Goal: Check status

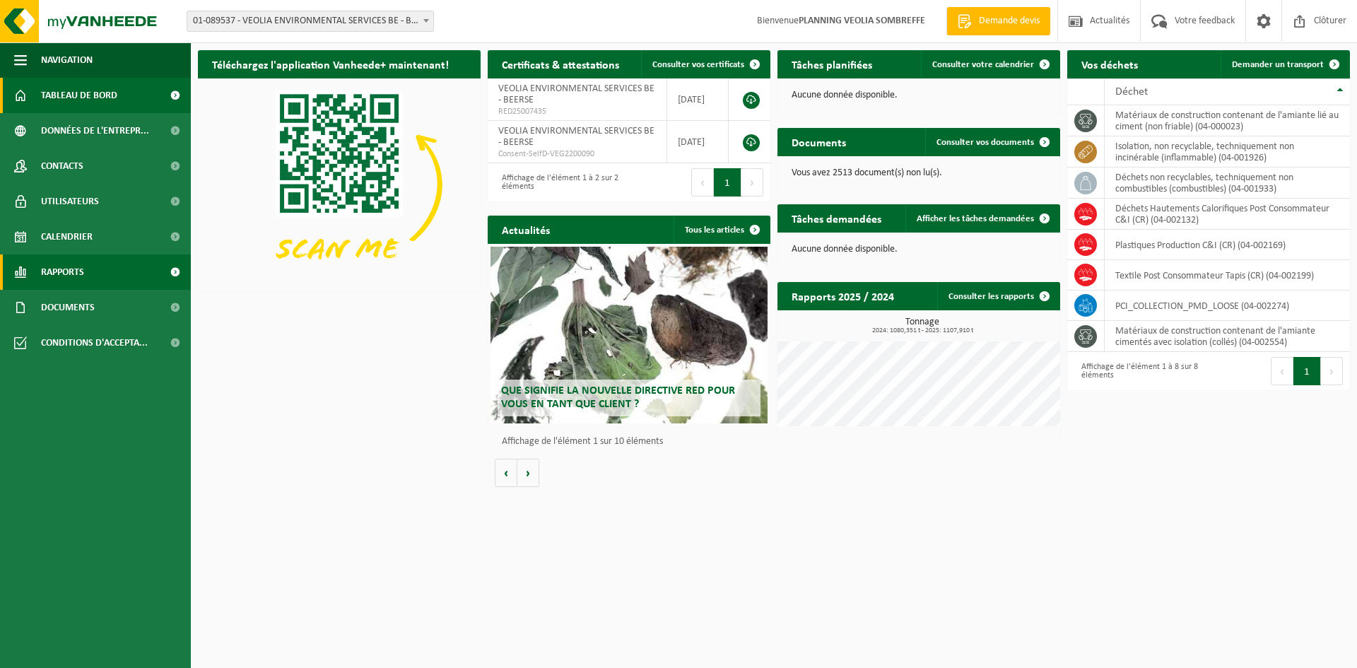
click at [96, 269] on link "Rapports" at bounding box center [95, 271] width 191 height 35
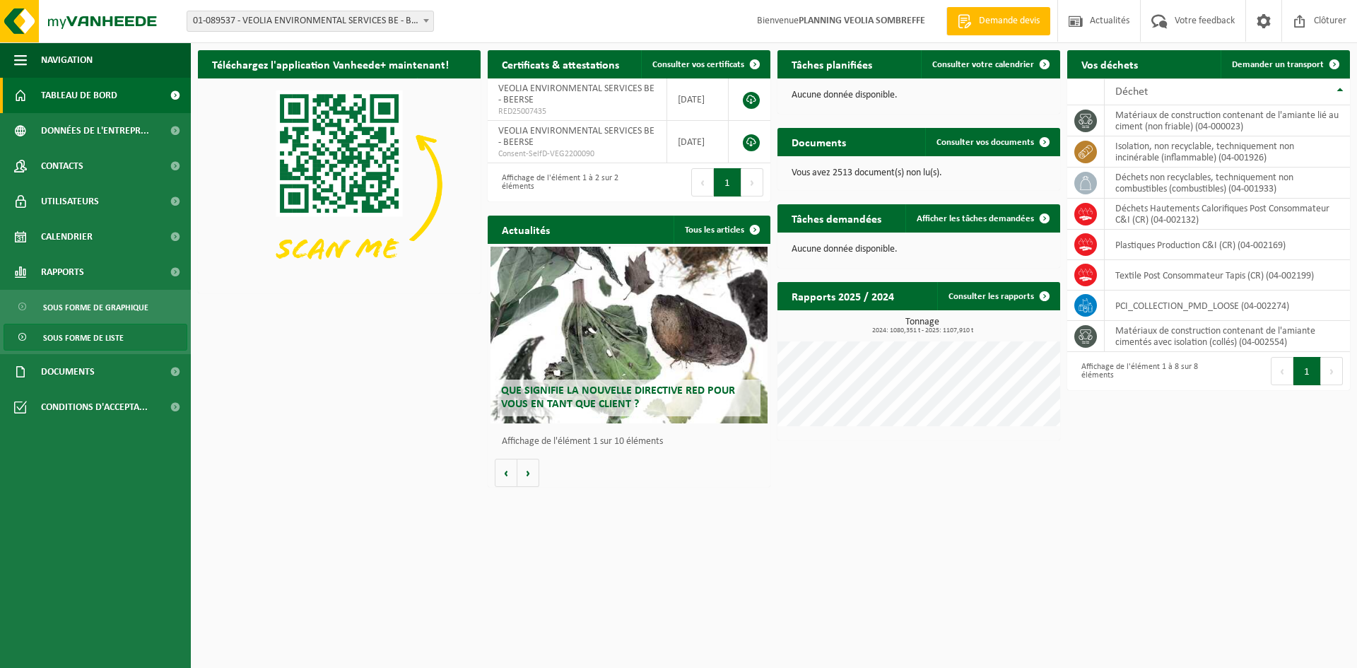
click at [85, 339] on span "Sous forme de liste" at bounding box center [83, 337] width 81 height 27
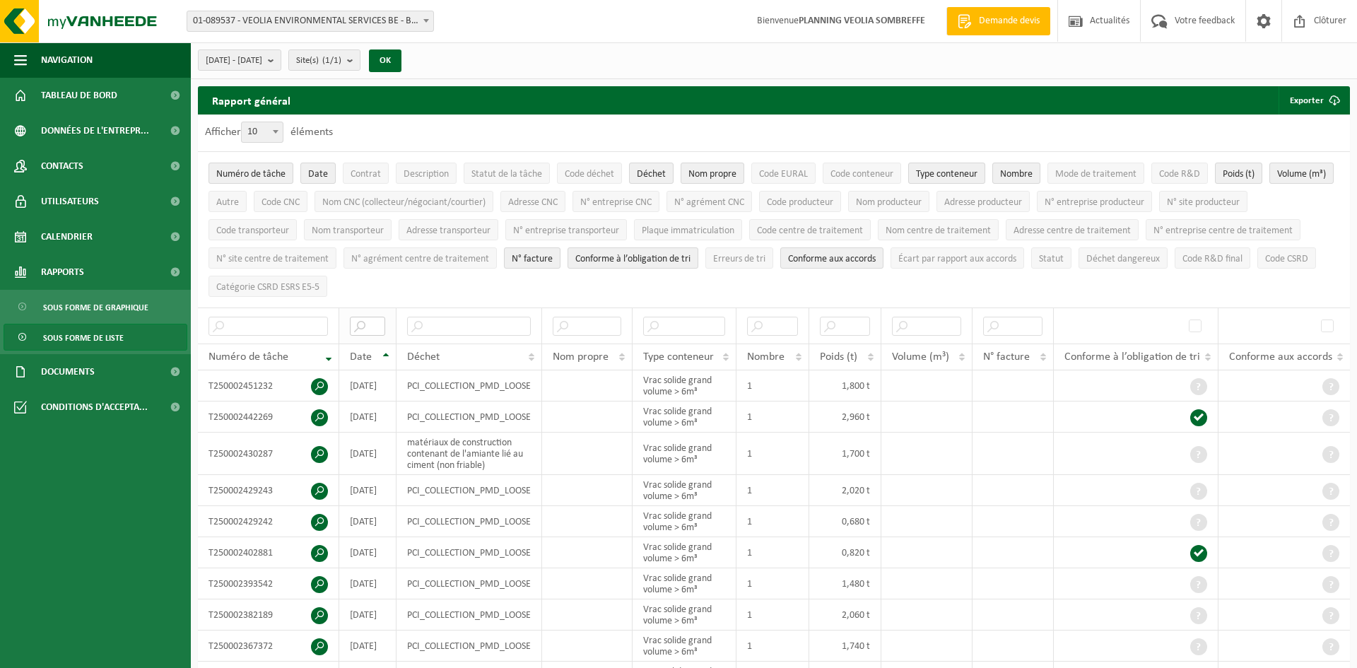
click at [363, 327] on input "text" at bounding box center [367, 326] width 35 height 19
click at [379, 324] on input "2025-08-" at bounding box center [367, 326] width 35 height 19
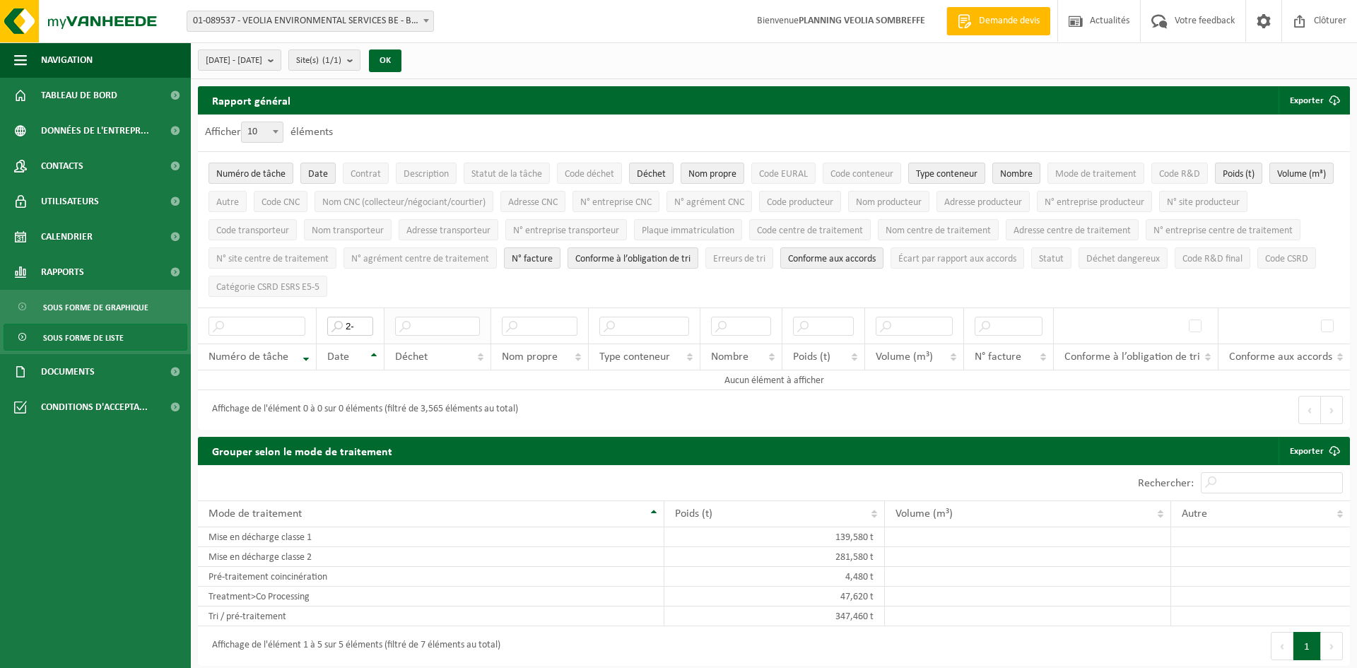
type input "-"
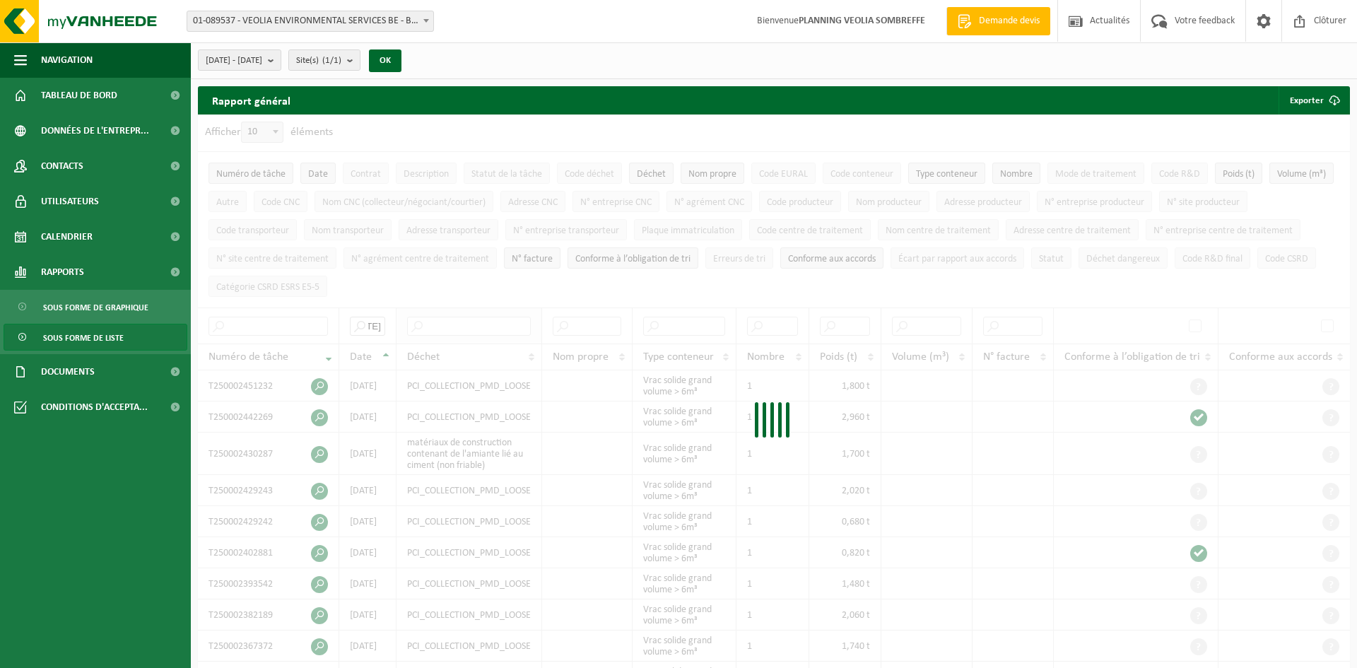
scroll to position [0, 32]
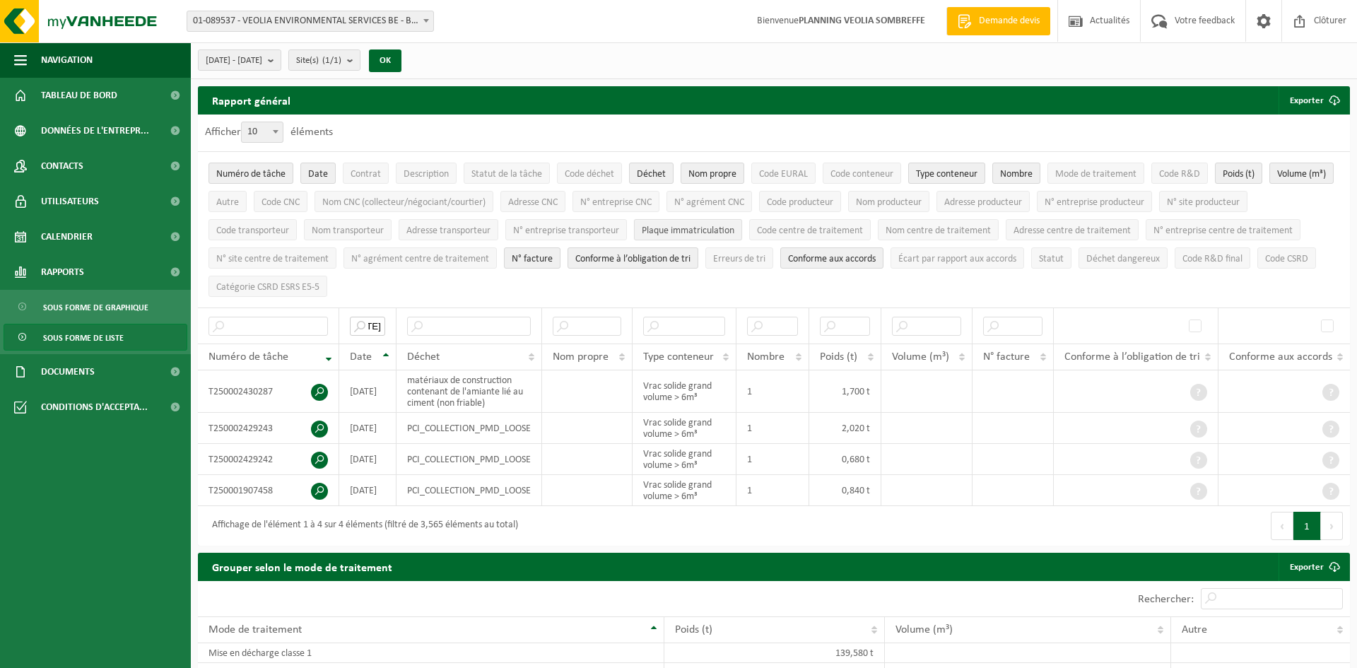
type input "[DATE]"
click at [704, 233] on span "Plaque immatriculation" at bounding box center [688, 231] width 93 height 11
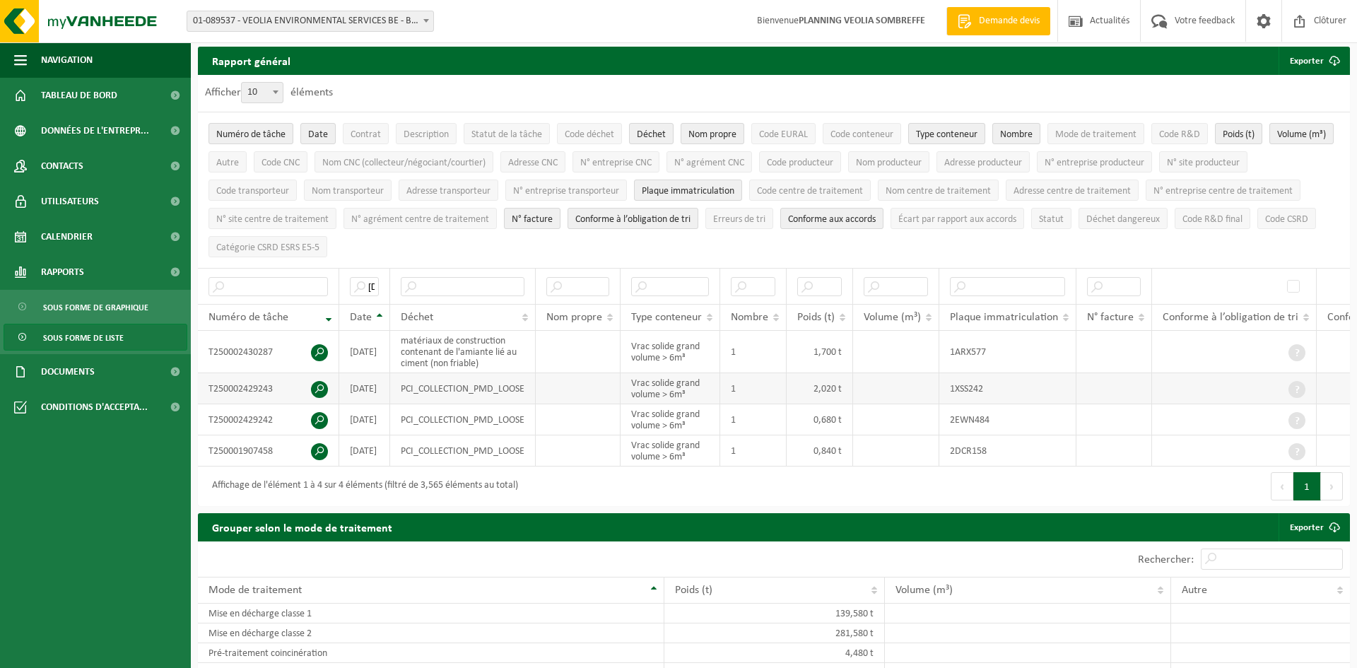
scroll to position [38, 0]
